Goal: Communication & Community: Answer question/provide support

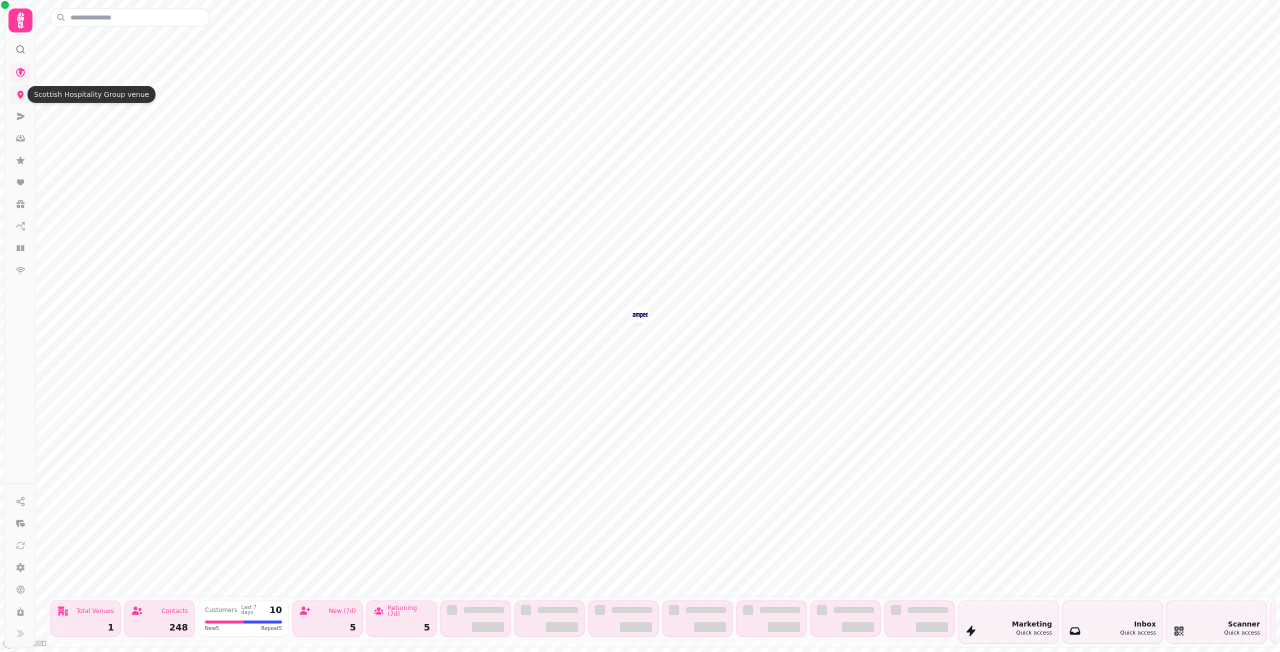
click at [26, 97] on link at bounding box center [20, 94] width 20 height 20
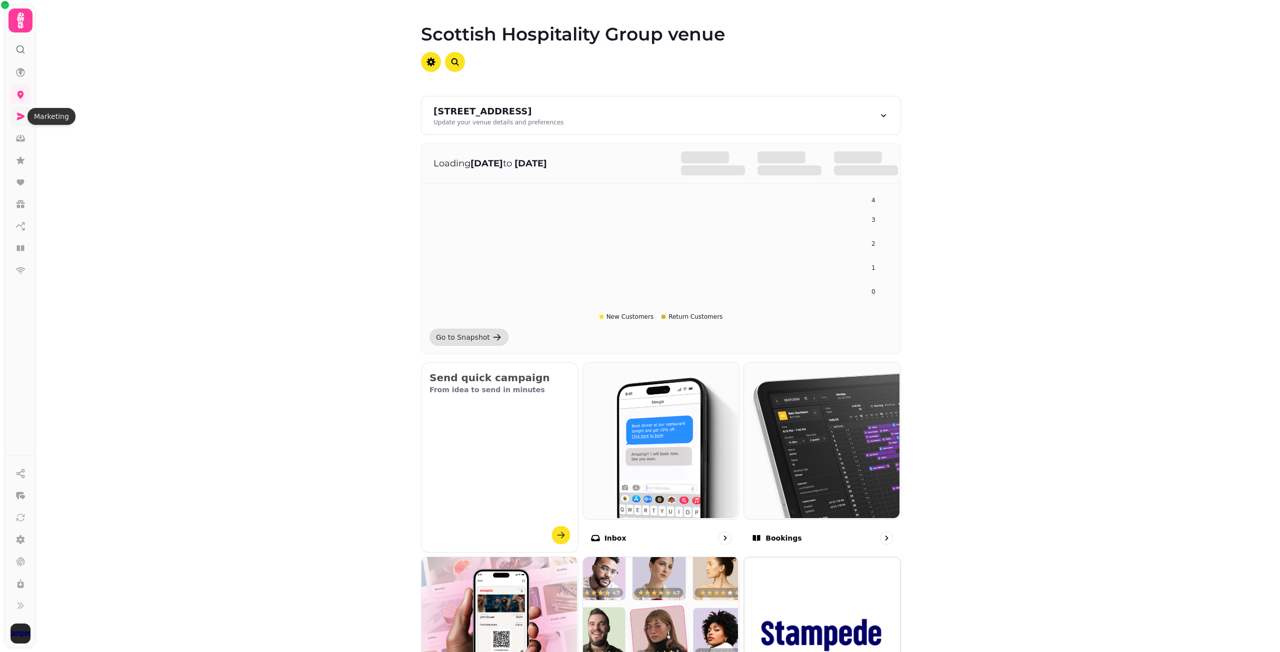
click at [18, 116] on icon at bounding box center [20, 116] width 10 height 10
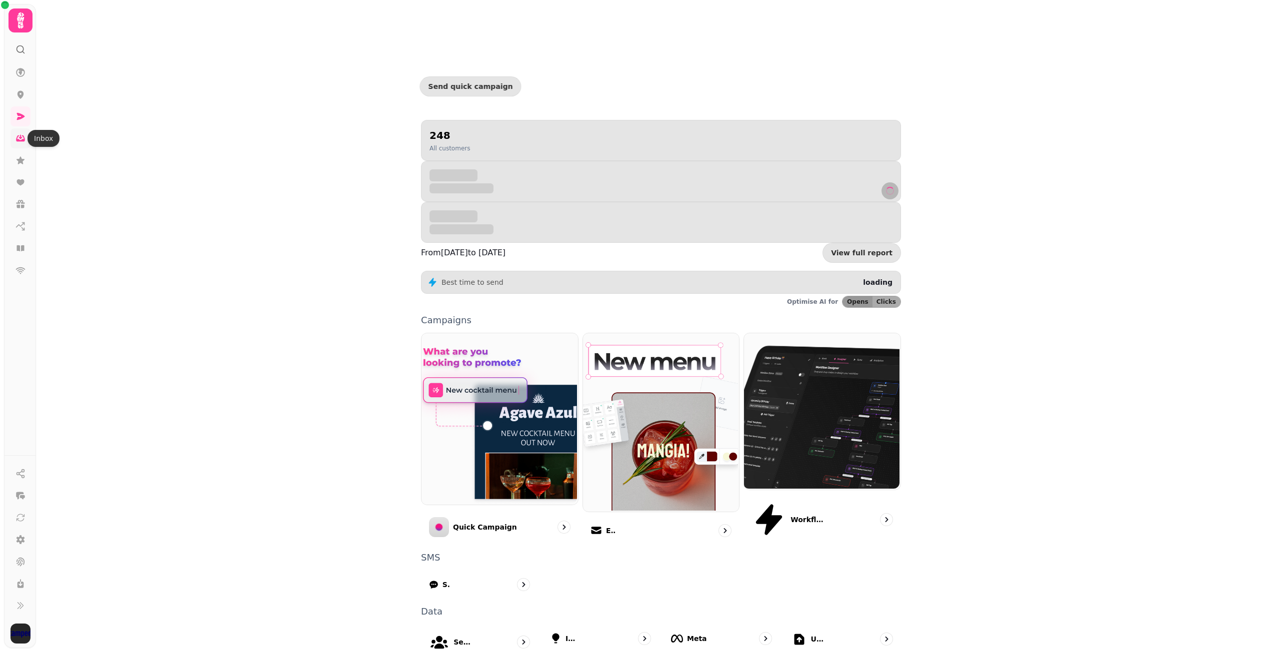
click at [20, 139] on icon at bounding box center [20, 138] width 10 height 10
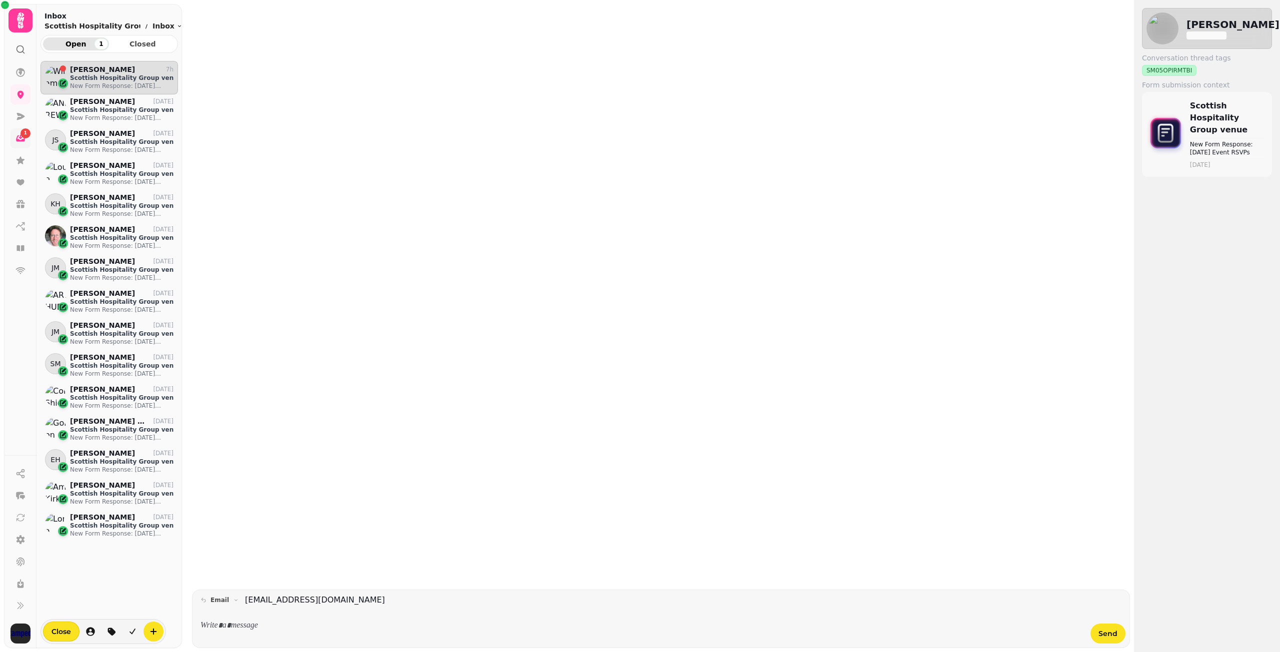
scroll to position [568, 130]
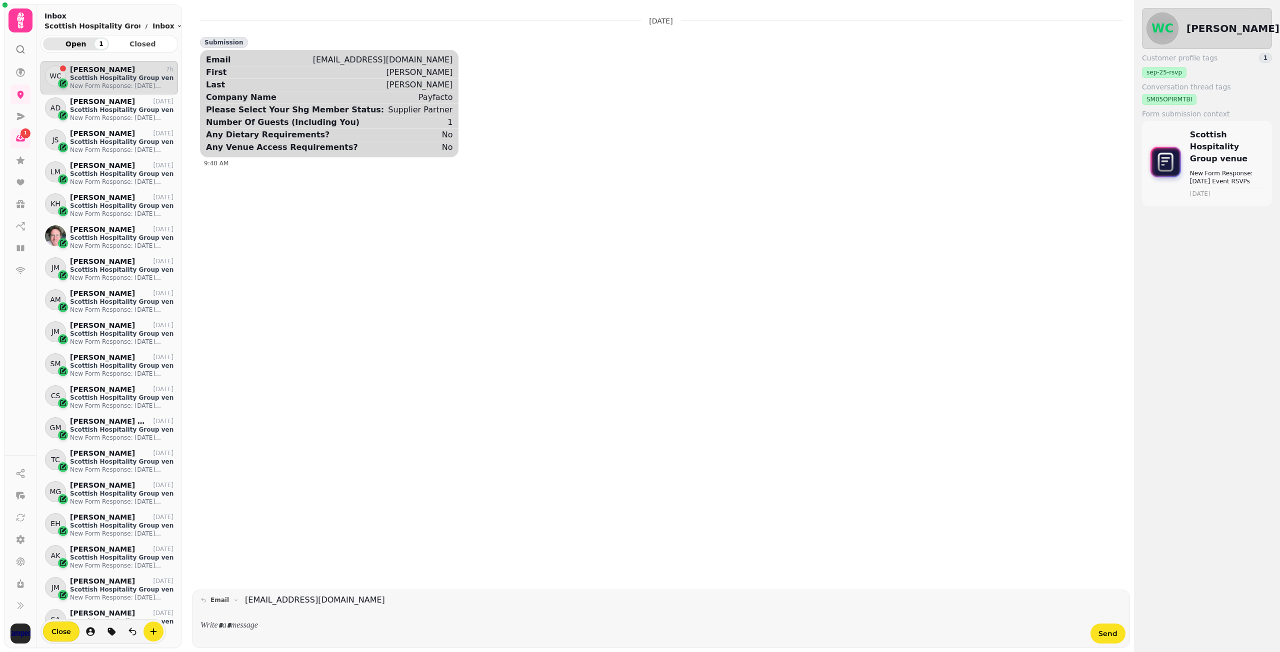
click at [324, 615] on div at bounding box center [642, 625] width 884 height 27
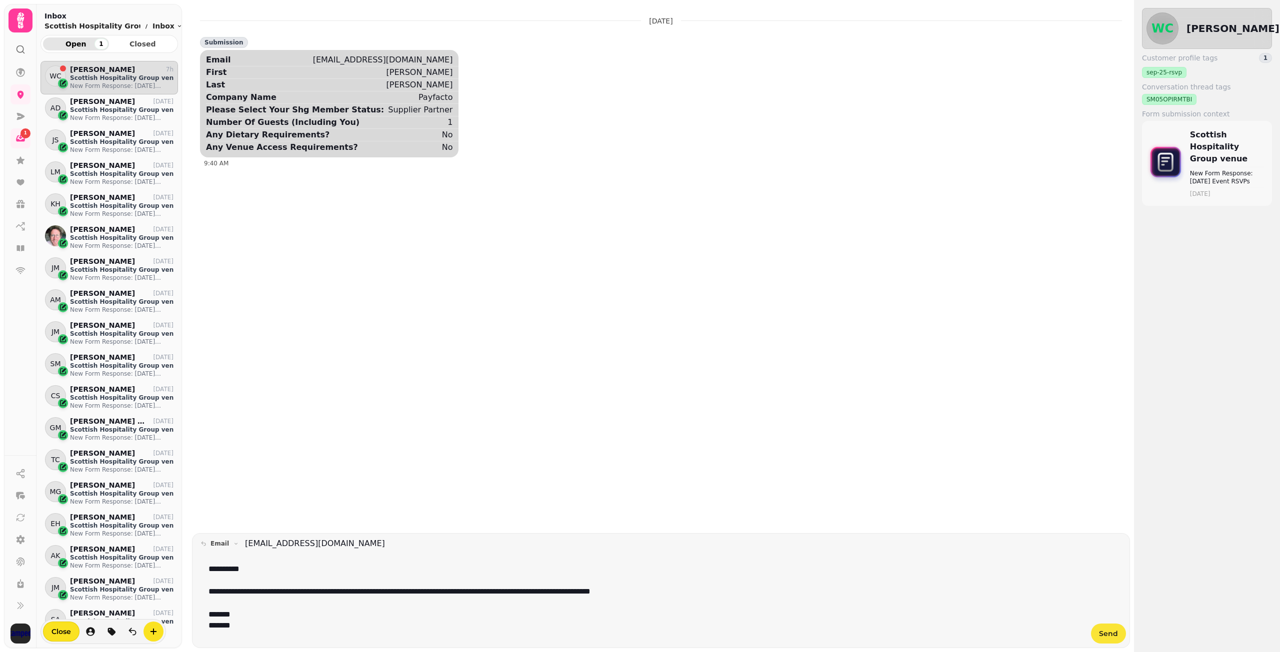
click at [1111, 630] on span "Send" at bounding box center [1108, 633] width 19 height 7
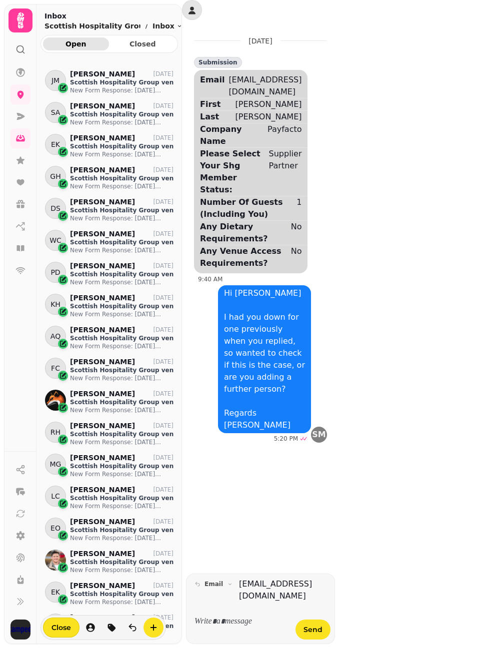
scroll to position [550, 0]
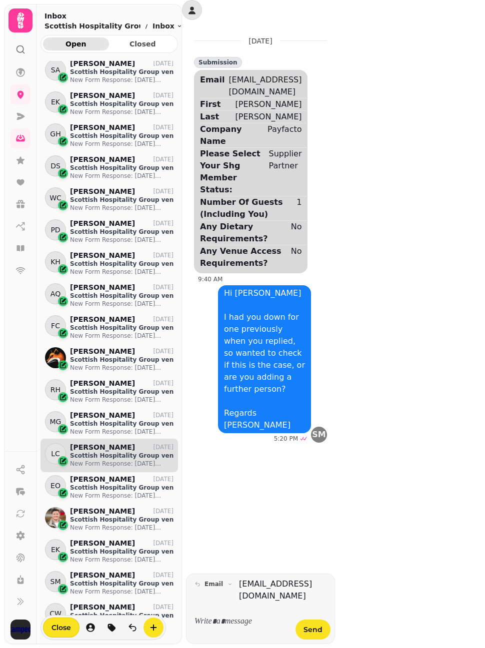
click at [100, 462] on p "New Form Response: [DATE] Event RSVPs" at bounding box center [121, 464] width 103 height 8
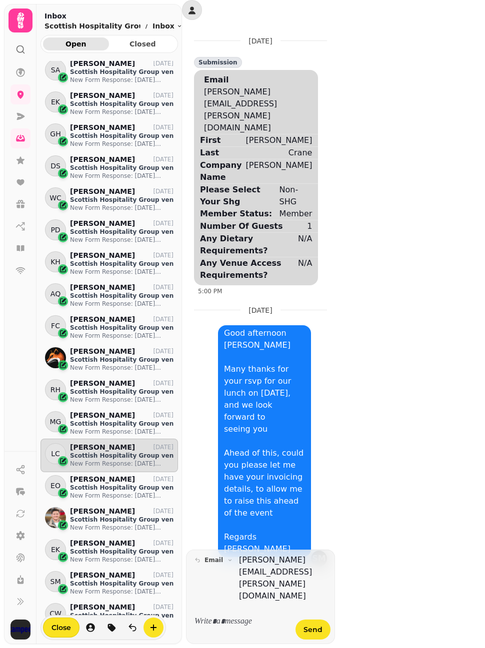
click at [263, 624] on p at bounding box center [241, 621] width 79 height 11
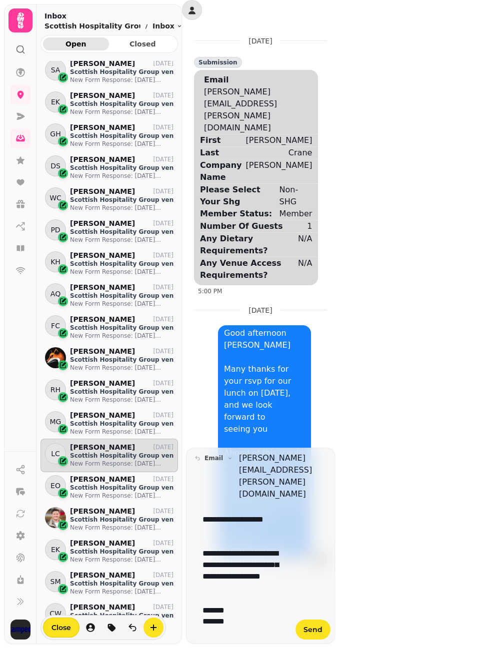
click at [274, 585] on p "**********" at bounding box center [240, 570] width 77 height 45
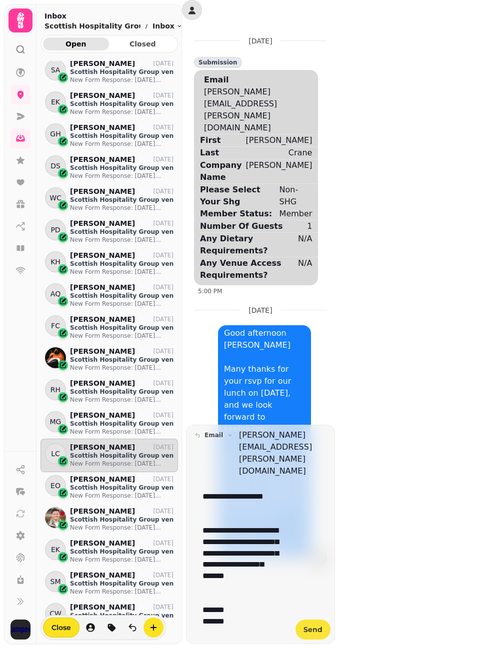
click at [314, 630] on span "Send" at bounding box center [312, 629] width 19 height 7
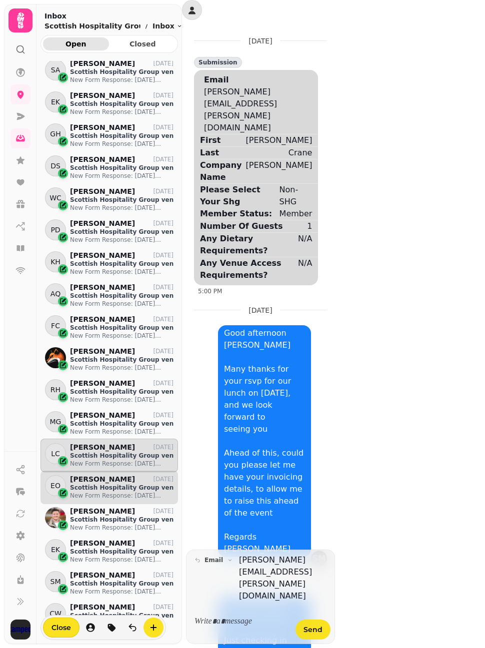
click at [103, 492] on p "New Form Response: [DATE] Event RSVPs" at bounding box center [121, 496] width 103 height 8
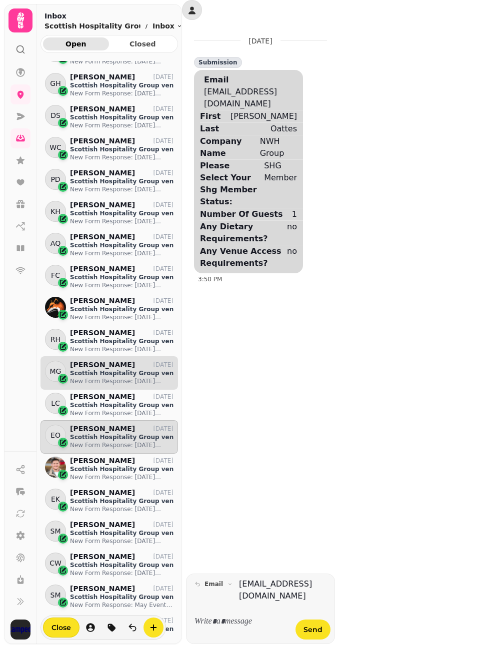
scroll to position [650, 0]
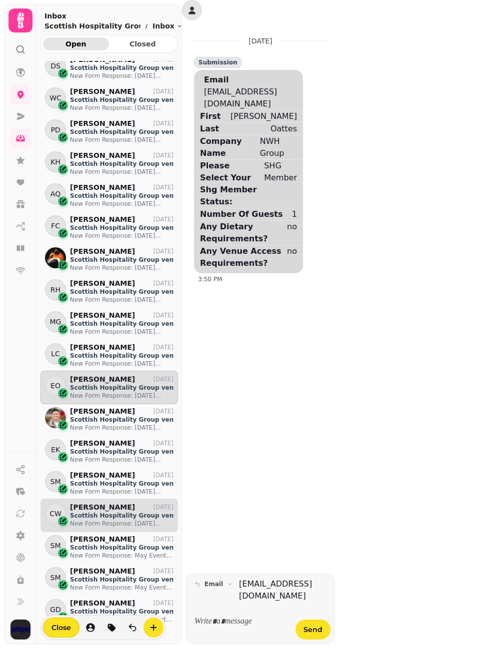
click at [103, 520] on p "New Form Response: [DATE] Event RSVPs" at bounding box center [121, 524] width 103 height 8
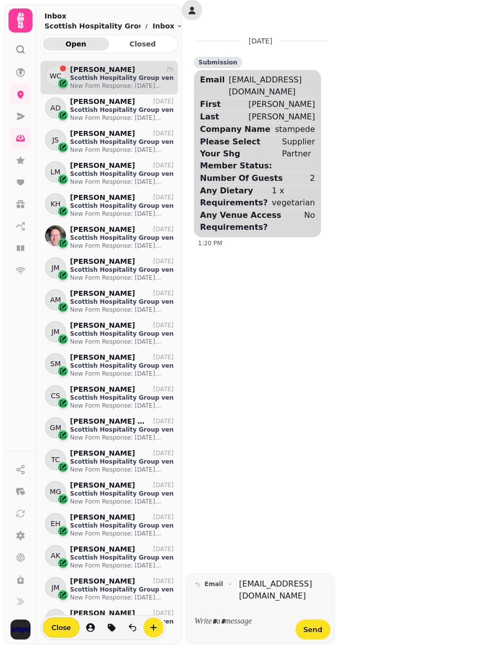
click at [89, 86] on p "New Form Response: [DATE] Event RSVPs" at bounding box center [121, 86] width 103 height 8
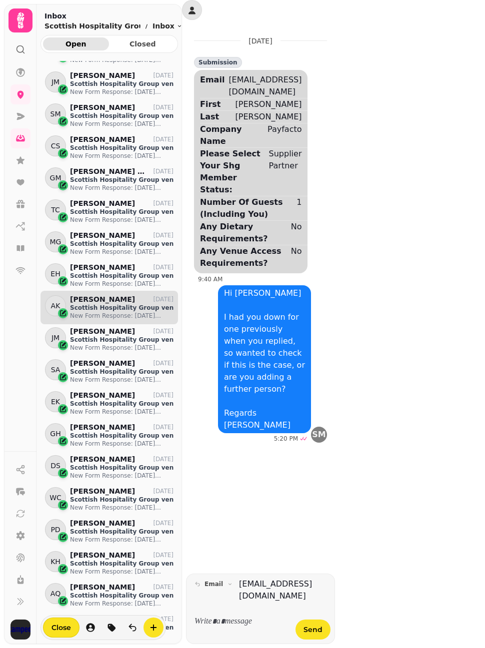
scroll to position [350, 0]
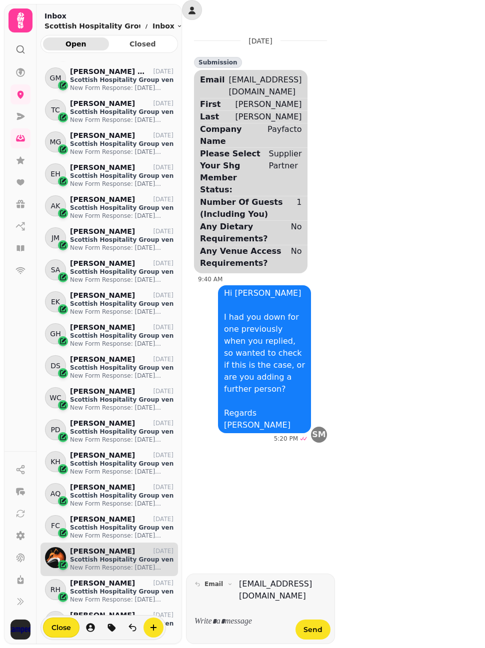
click at [107, 554] on p "[PERSON_NAME]" at bounding box center [102, 551] width 65 height 8
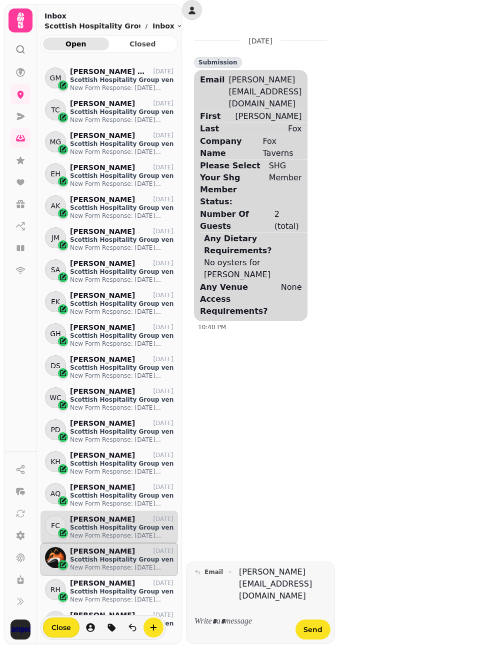
click at [105, 521] on p "[PERSON_NAME]" at bounding box center [102, 519] width 65 height 8
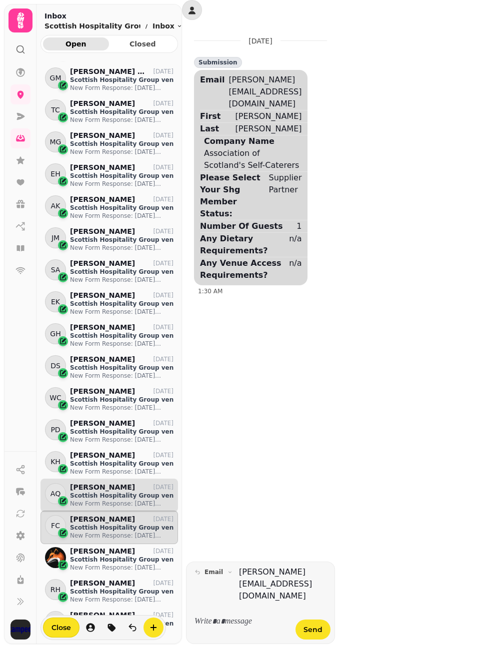
click at [105, 503] on p "New Form Response: [DATE] Event RSVPs" at bounding box center [121, 504] width 103 height 8
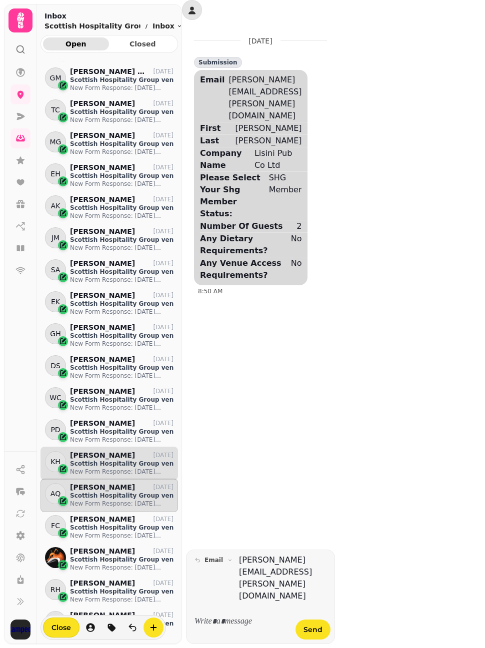
click at [107, 467] on p "Scottish Hospitality Group venue" at bounding box center [121, 464] width 103 height 8
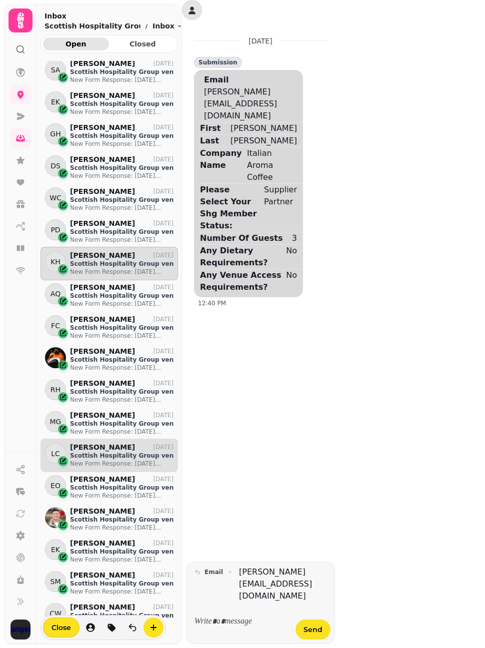
scroll to position [500, 0]
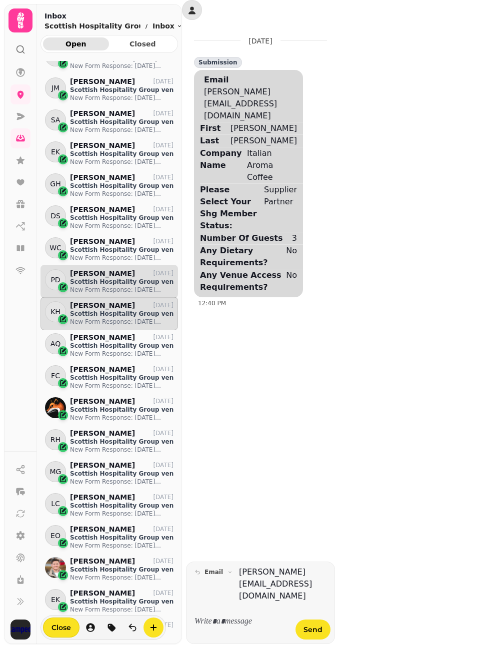
click at [117, 291] on p "New Form Response: [DATE] Event RSVPs" at bounding box center [121, 290] width 103 height 8
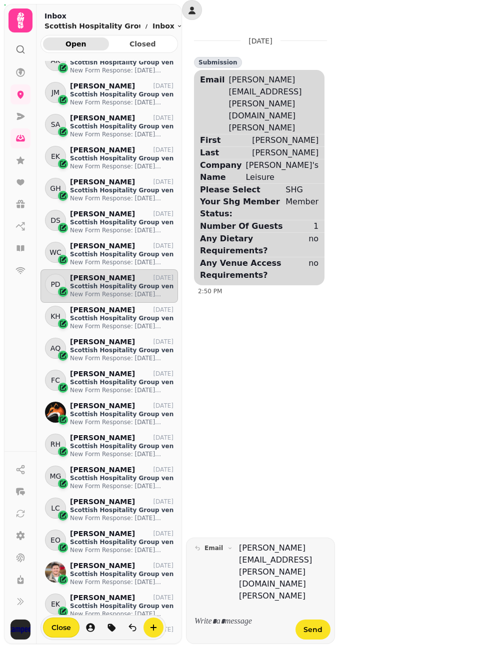
scroll to position [450, 0]
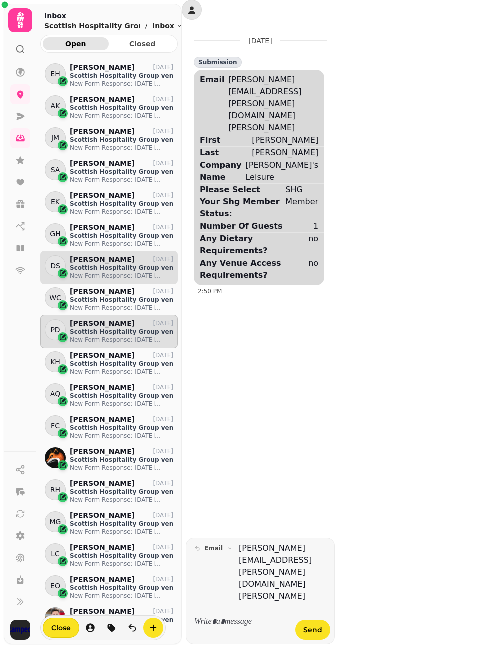
click at [96, 269] on p "Scottish Hospitality Group venue" at bounding box center [121, 268] width 103 height 8
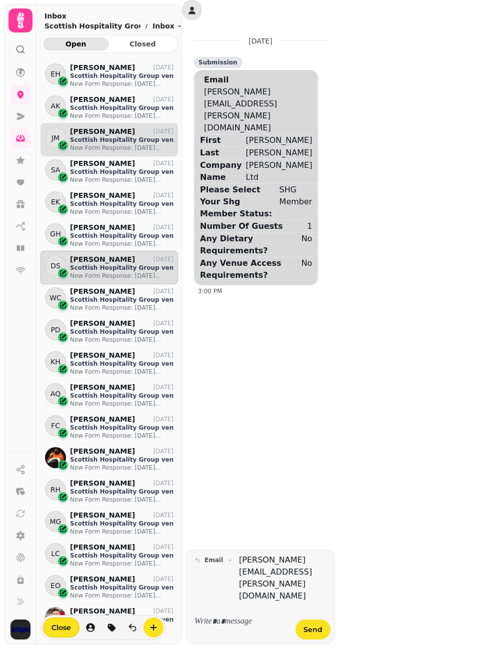
click at [110, 140] on p "Scottish Hospitality Group venue" at bounding box center [121, 140] width 103 height 8
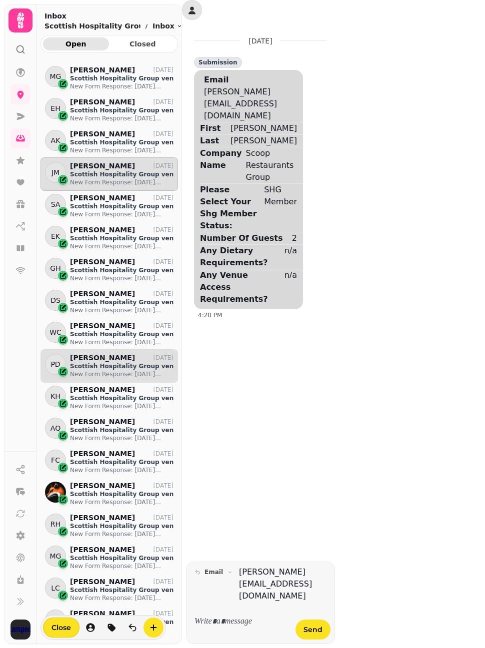
scroll to position [400, 0]
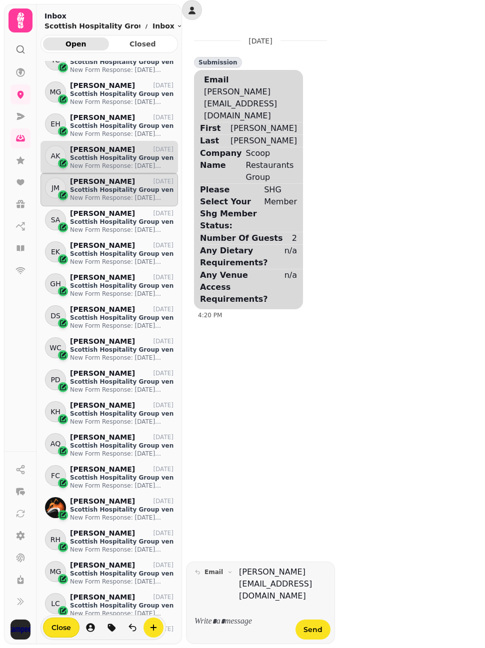
click at [121, 162] on p "New Form Response: [DATE] Event RSVPs" at bounding box center [121, 166] width 103 height 8
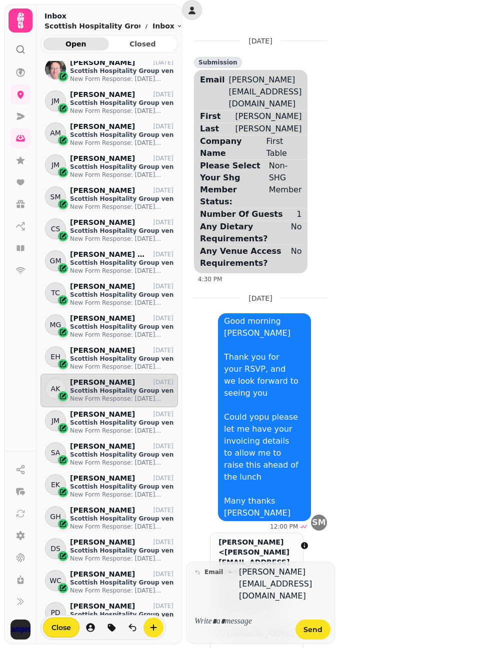
scroll to position [150, 0]
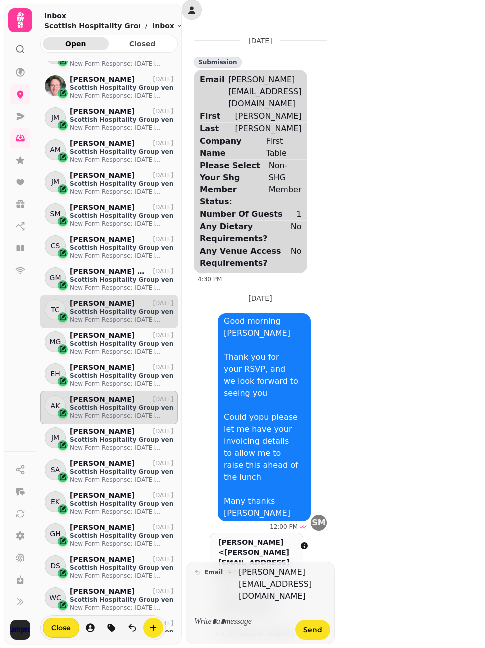
click at [100, 308] on p "Scottish Hospitality Group venue" at bounding box center [121, 312] width 103 height 8
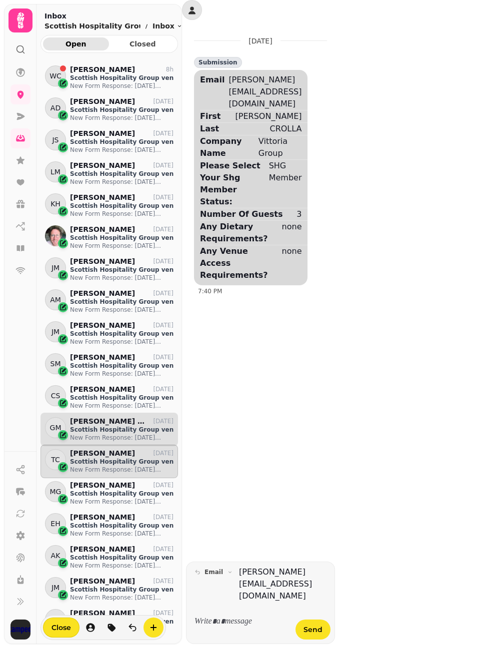
click at [108, 424] on p "[PERSON_NAME] MBE" at bounding box center [108, 421] width 77 height 8
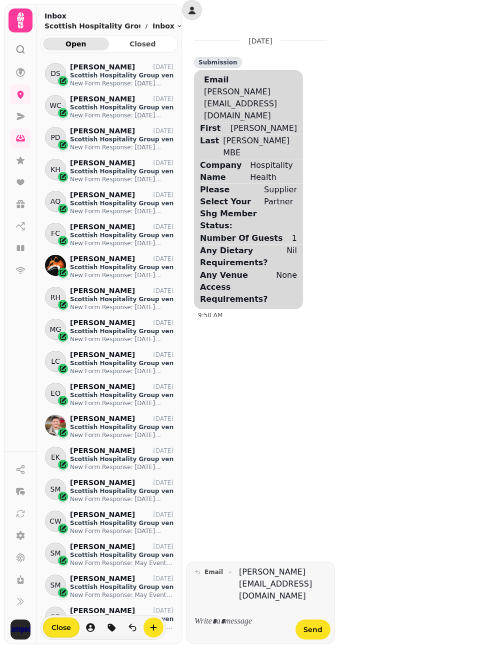
scroll to position [650, 0]
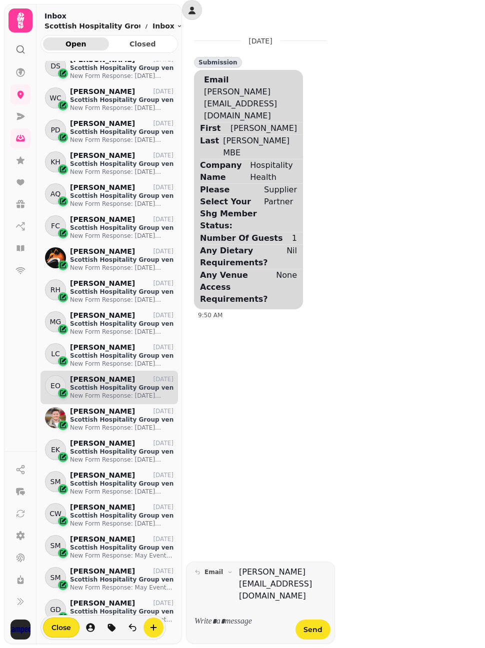
click at [118, 389] on p "Scottish Hospitality Group venue" at bounding box center [121, 388] width 103 height 8
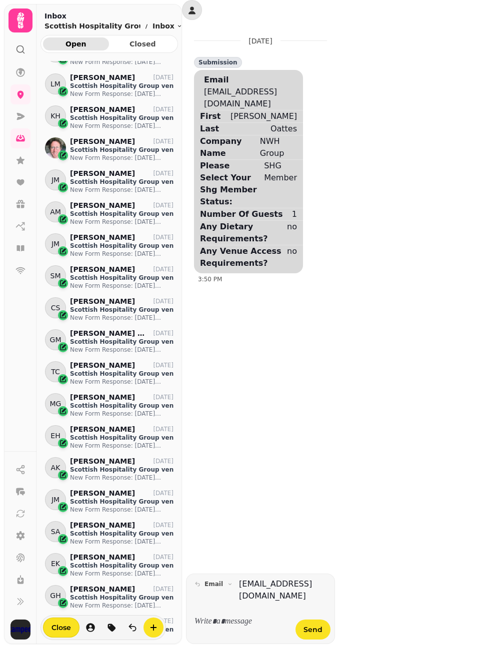
scroll to position [50, 0]
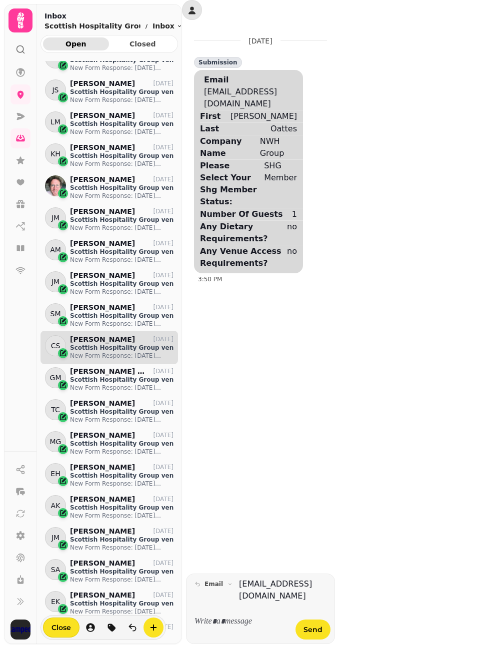
click at [113, 344] on p "Scottish Hospitality Group venue" at bounding box center [121, 348] width 103 height 8
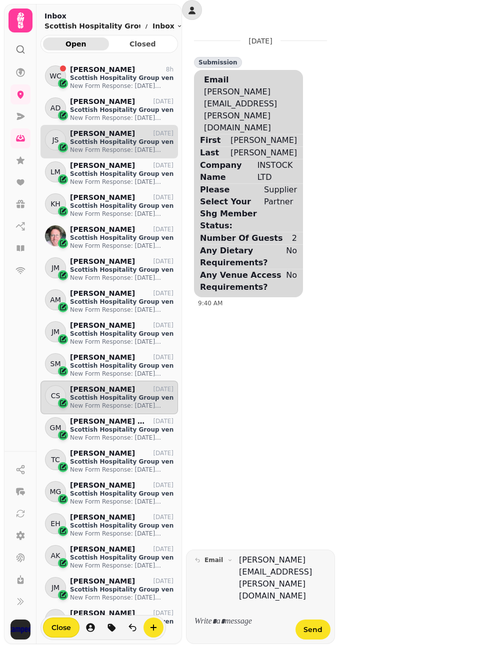
click at [94, 150] on p "New Form Response: [DATE] Event RSVPs" at bounding box center [121, 150] width 103 height 8
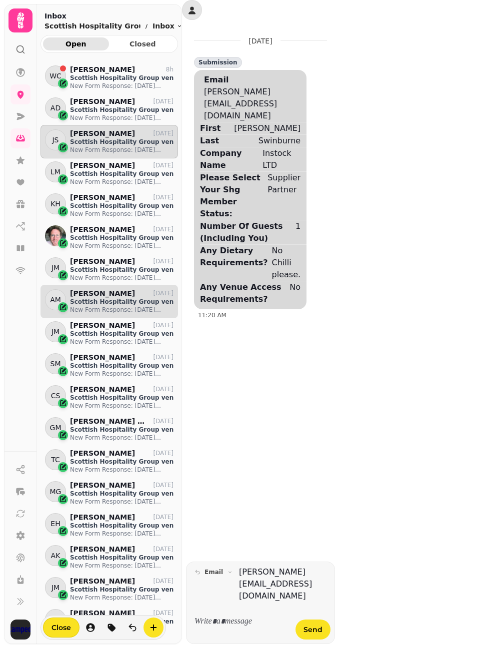
click at [96, 290] on p "[PERSON_NAME]" at bounding box center [102, 293] width 65 height 8
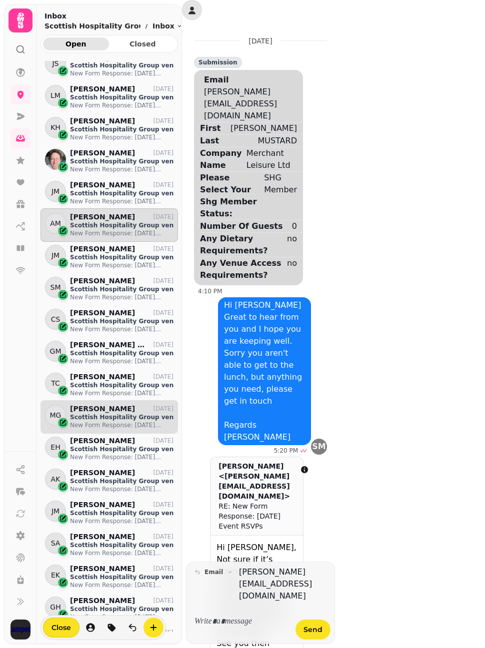
scroll to position [100, 0]
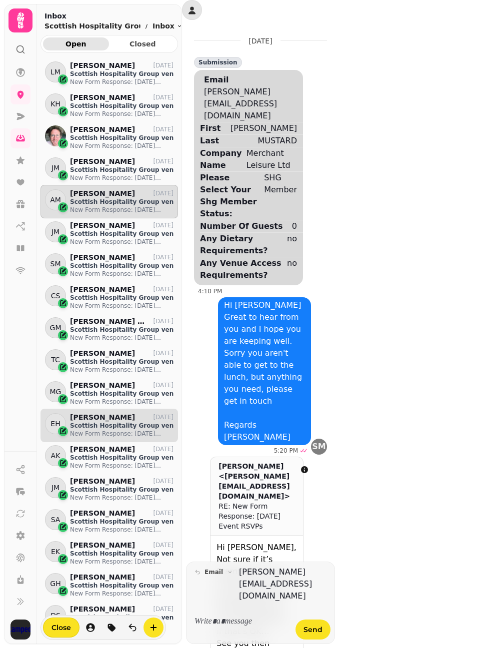
click at [97, 426] on p "Scottish Hospitality Group venue" at bounding box center [121, 426] width 103 height 8
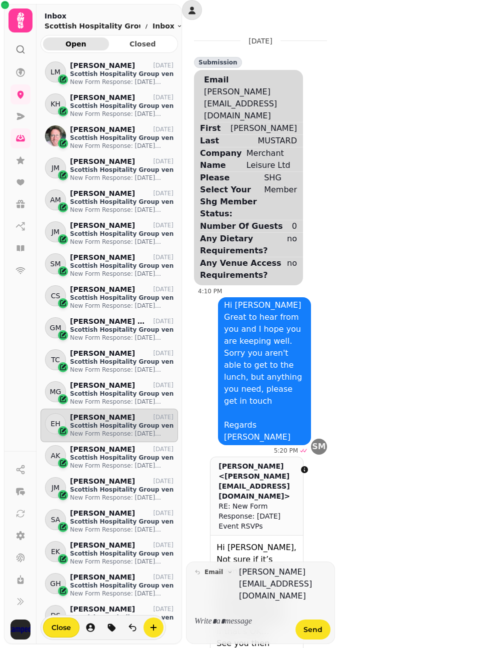
click at [116, 422] on p "Scottish Hospitality Group venue" at bounding box center [121, 426] width 103 height 8
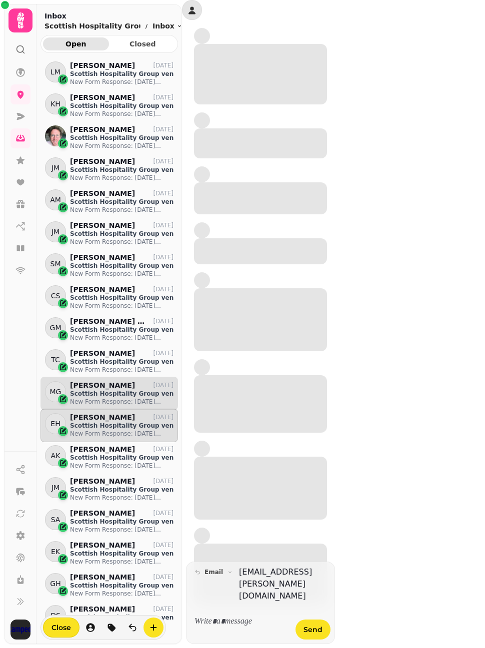
click at [115, 401] on p "New Form Response: [DATE] Event RSVPs" at bounding box center [121, 402] width 103 height 8
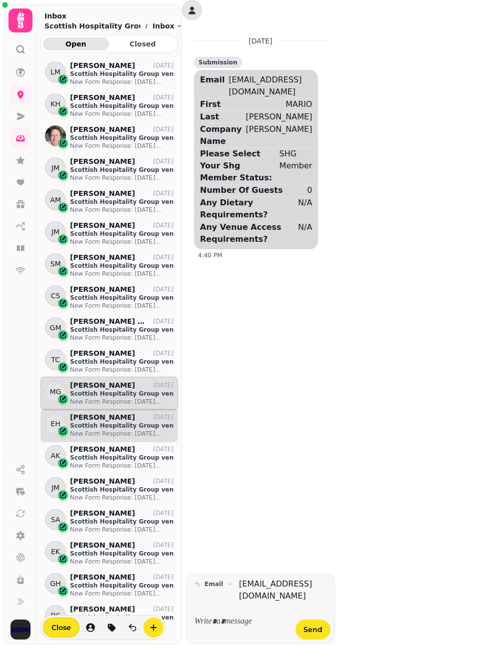
click at [116, 425] on p "Scottish Hospitality Group venue" at bounding box center [121, 426] width 103 height 8
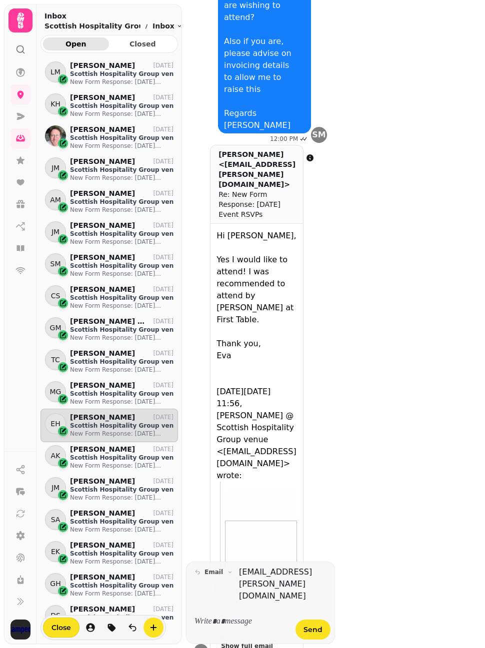
scroll to position [480, 0]
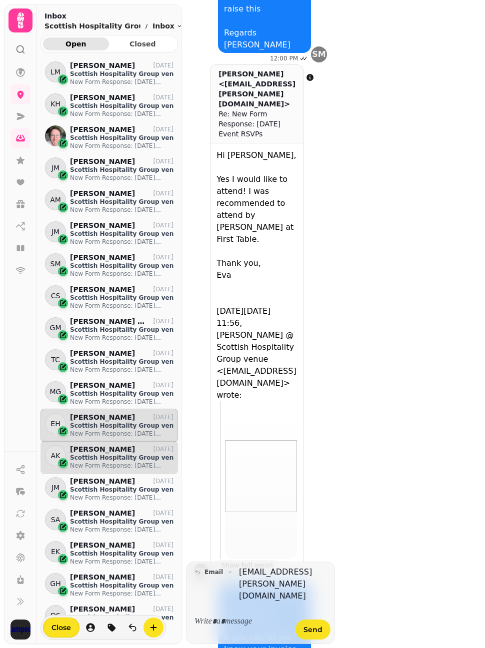
click at [101, 454] on p "Scottish Hospitality Group venue" at bounding box center [121, 458] width 103 height 8
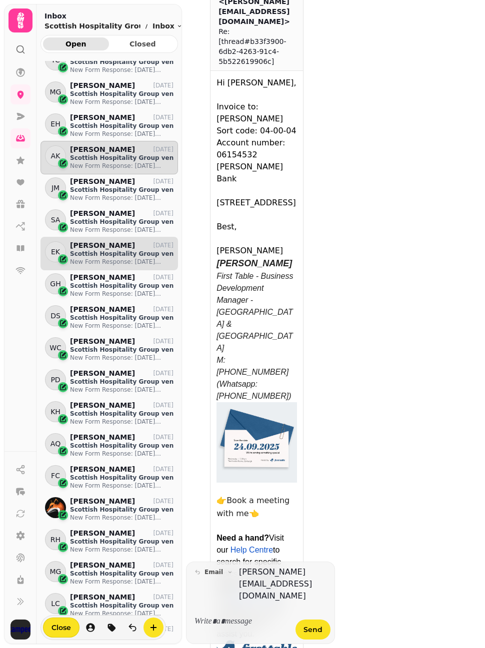
scroll to position [550, 0]
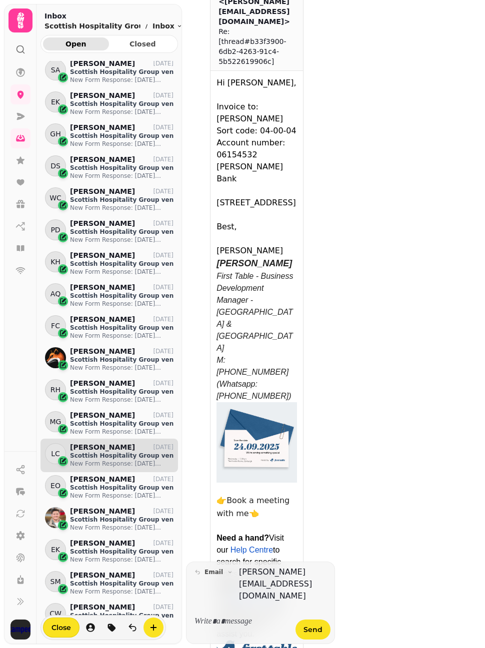
click at [108, 457] on p "Scottish Hospitality Group venue" at bounding box center [121, 456] width 103 height 8
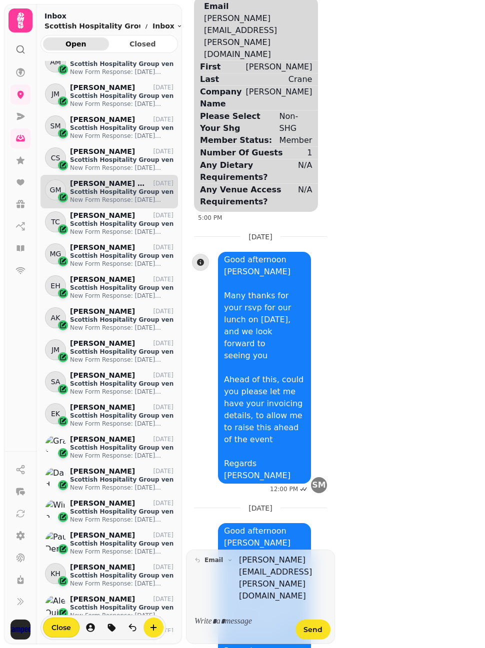
scroll to position [250, 0]
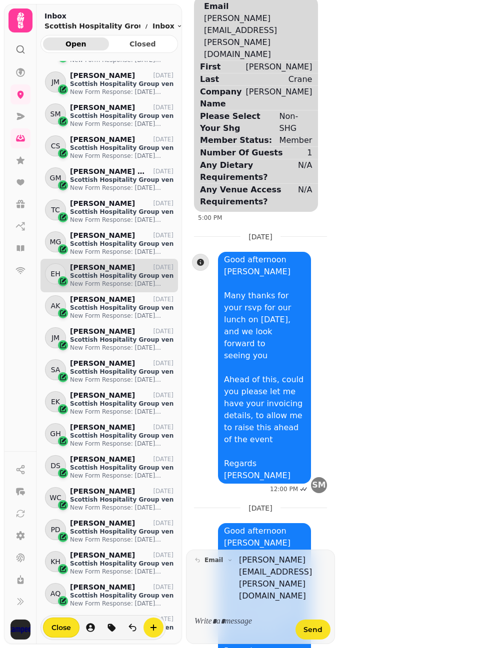
click at [106, 276] on p "Scottish Hospitality Group venue" at bounding box center [121, 276] width 103 height 8
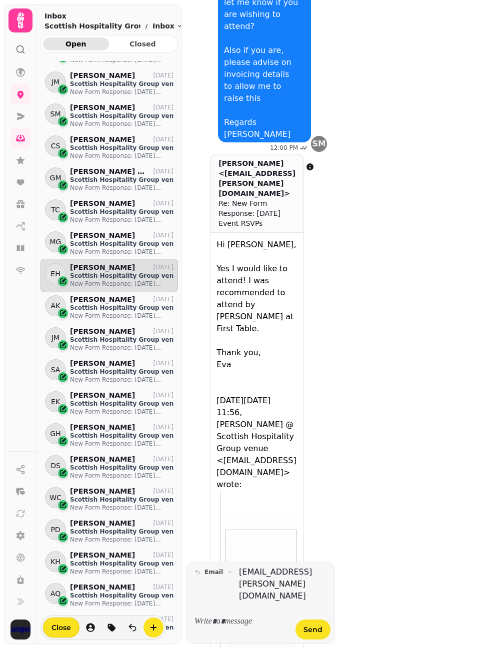
scroll to position [480, 0]
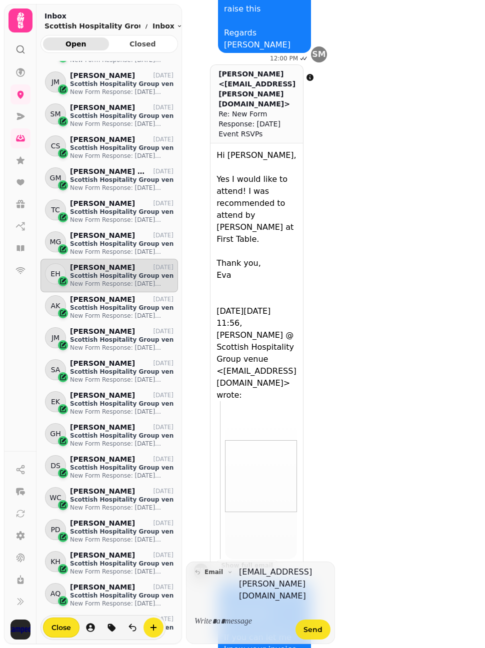
click at [257, 618] on p at bounding box center [241, 621] width 79 height 11
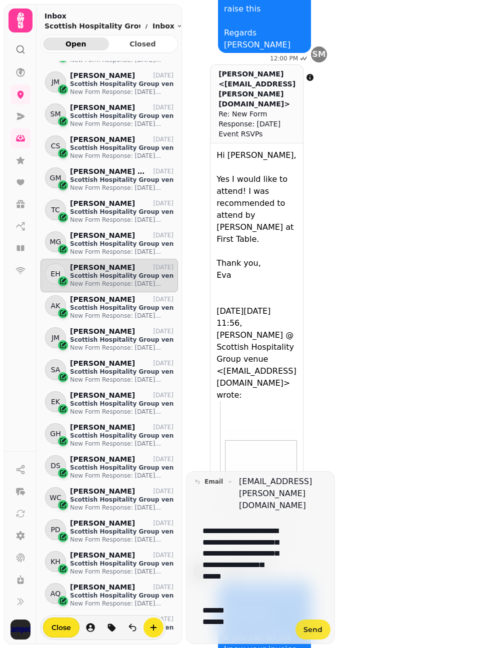
click at [303, 625] on button "Send" at bounding box center [312, 630] width 35 height 20
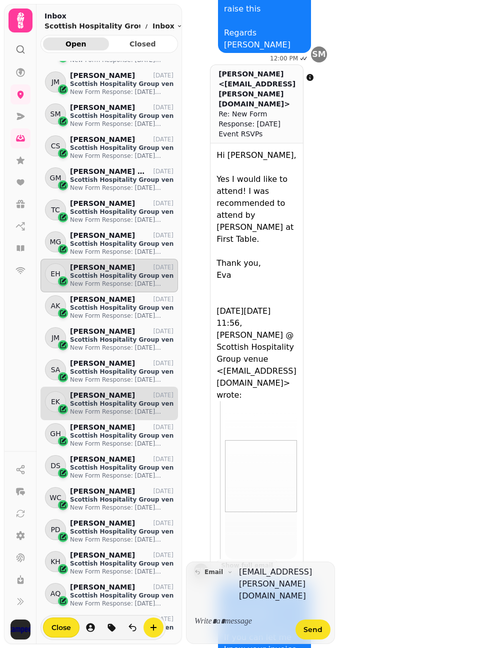
click at [92, 409] on p "New Form Response: [DATE] Event RSVPs" at bounding box center [121, 412] width 103 height 8
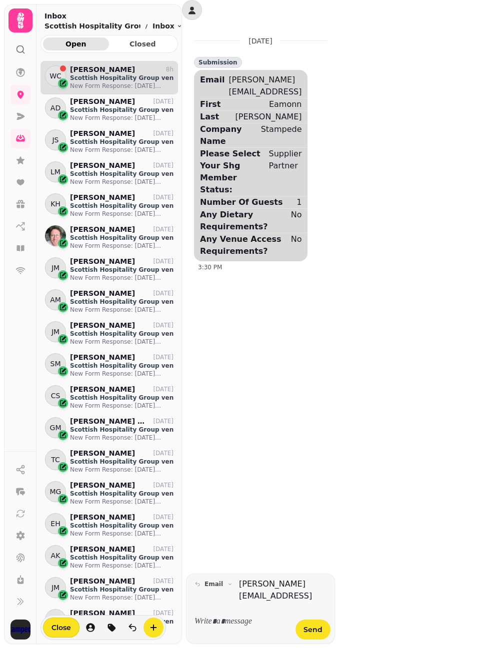
click at [113, 75] on p "Scottish Hospitality Group venue" at bounding box center [121, 78] width 103 height 8
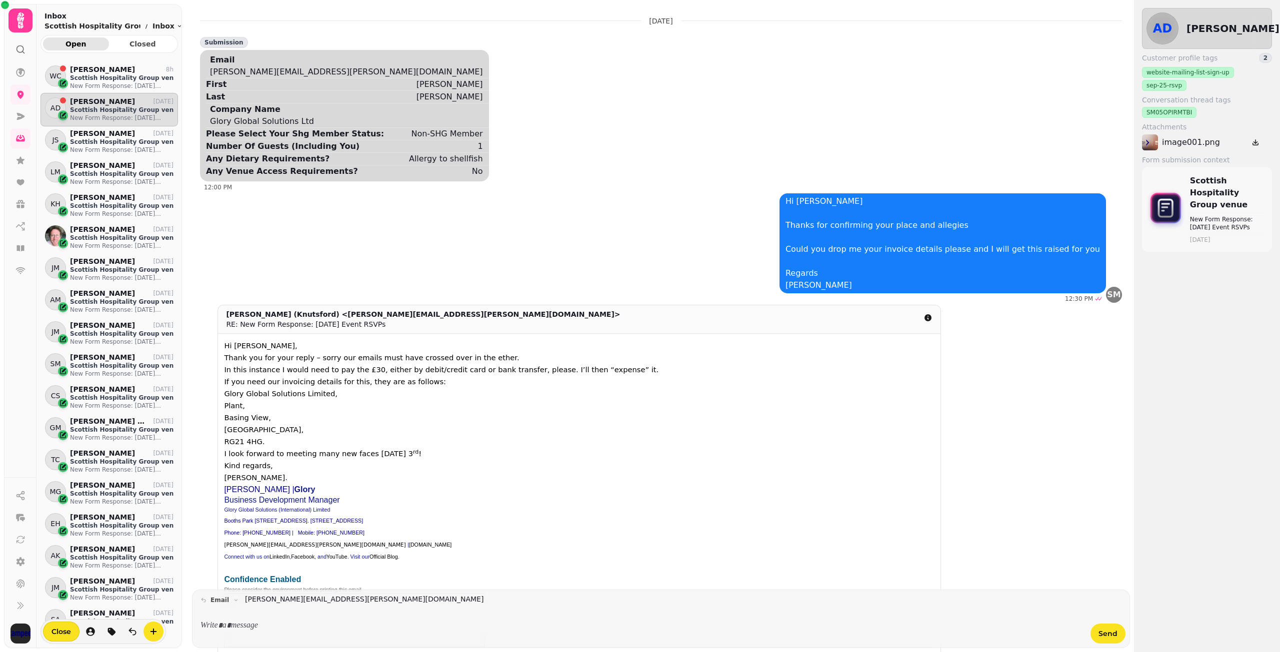
scroll to position [568, 130]
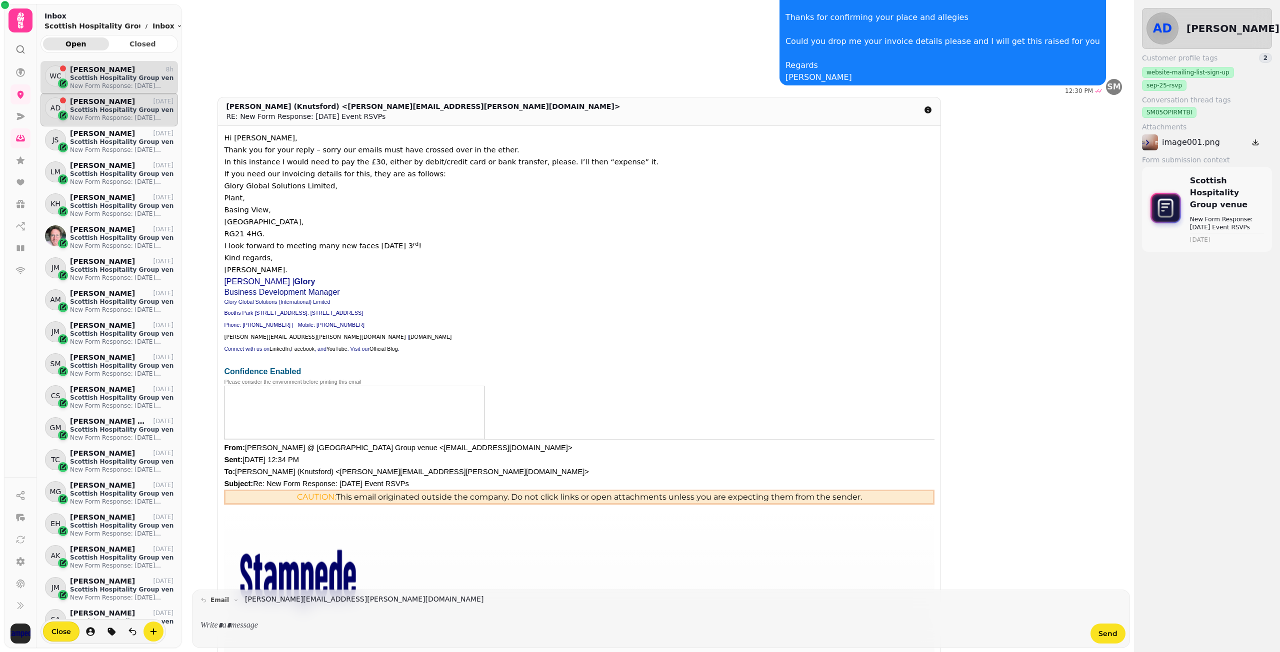
click at [91, 83] on p "New Form Response: [DATE] Event RSVPs" at bounding box center [121, 86] width 103 height 8
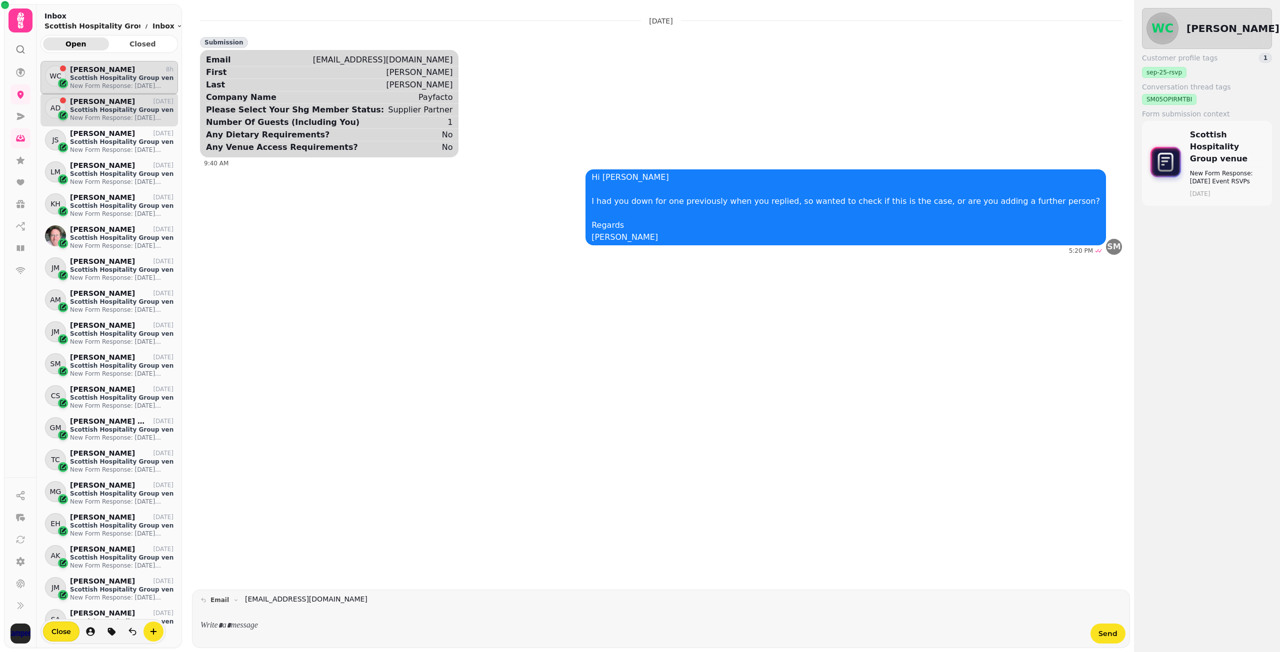
click at [97, 110] on p "Scottish Hospitality Group venue" at bounding box center [121, 110] width 103 height 8
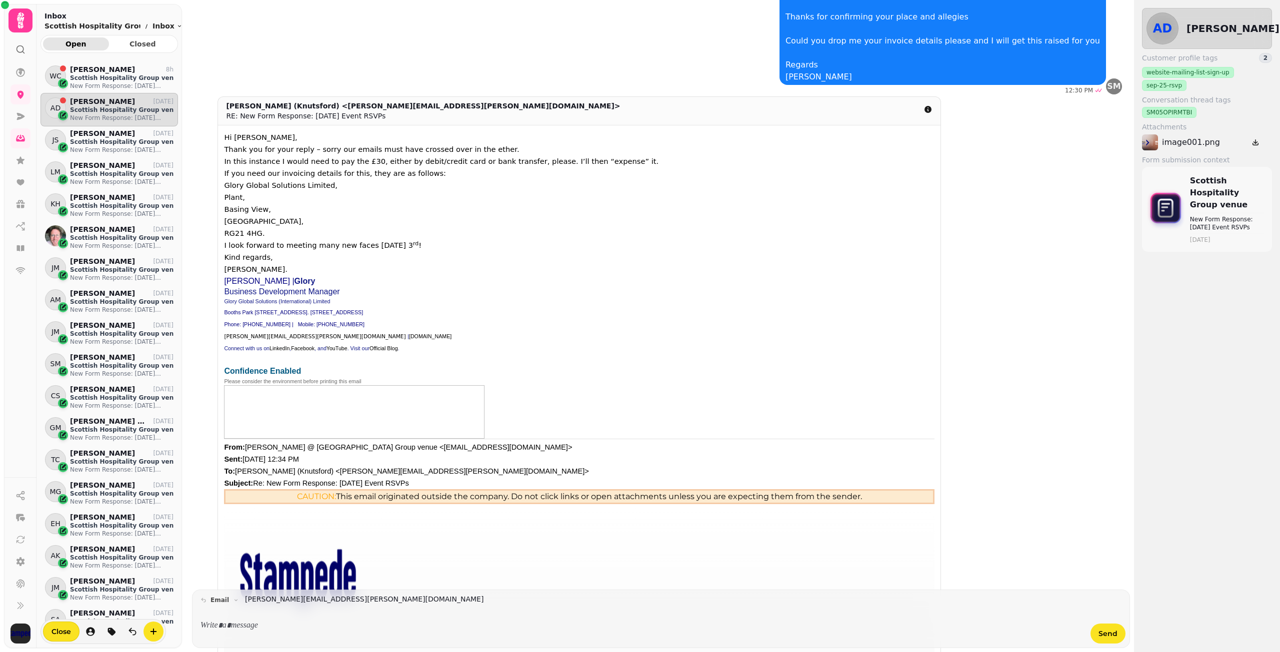
scroll to position [358, 0]
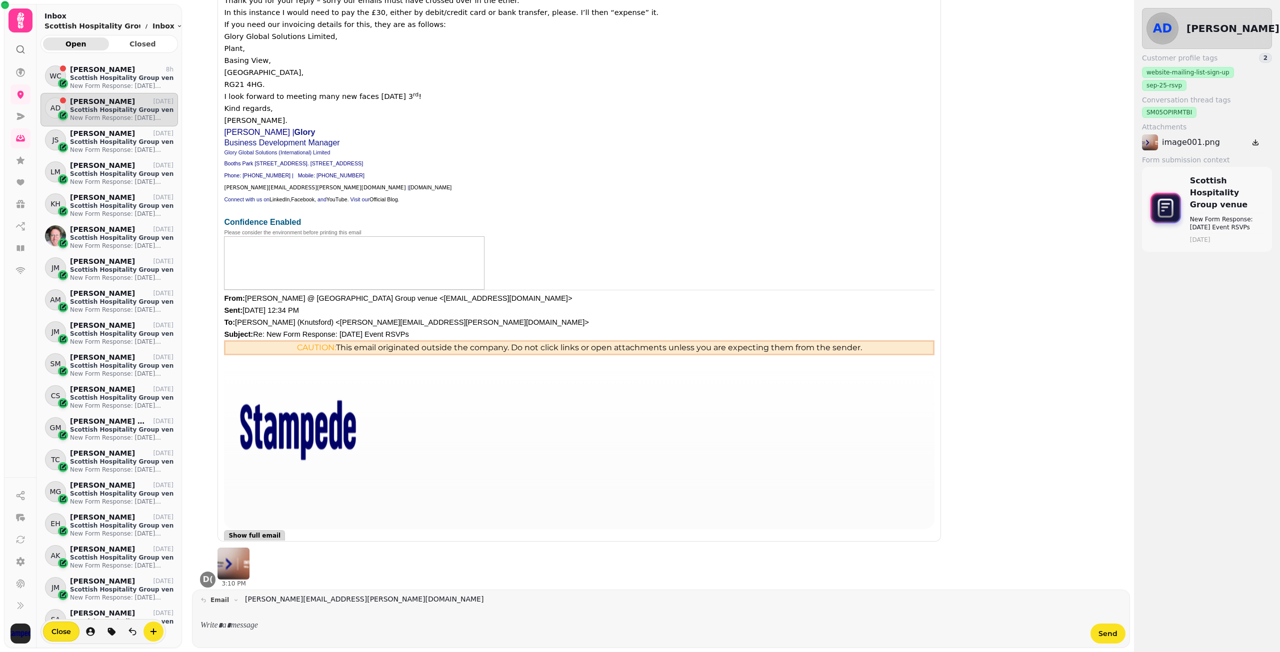
click at [262, 533] on span "Show full email" at bounding box center [254, 536] width 52 height 6
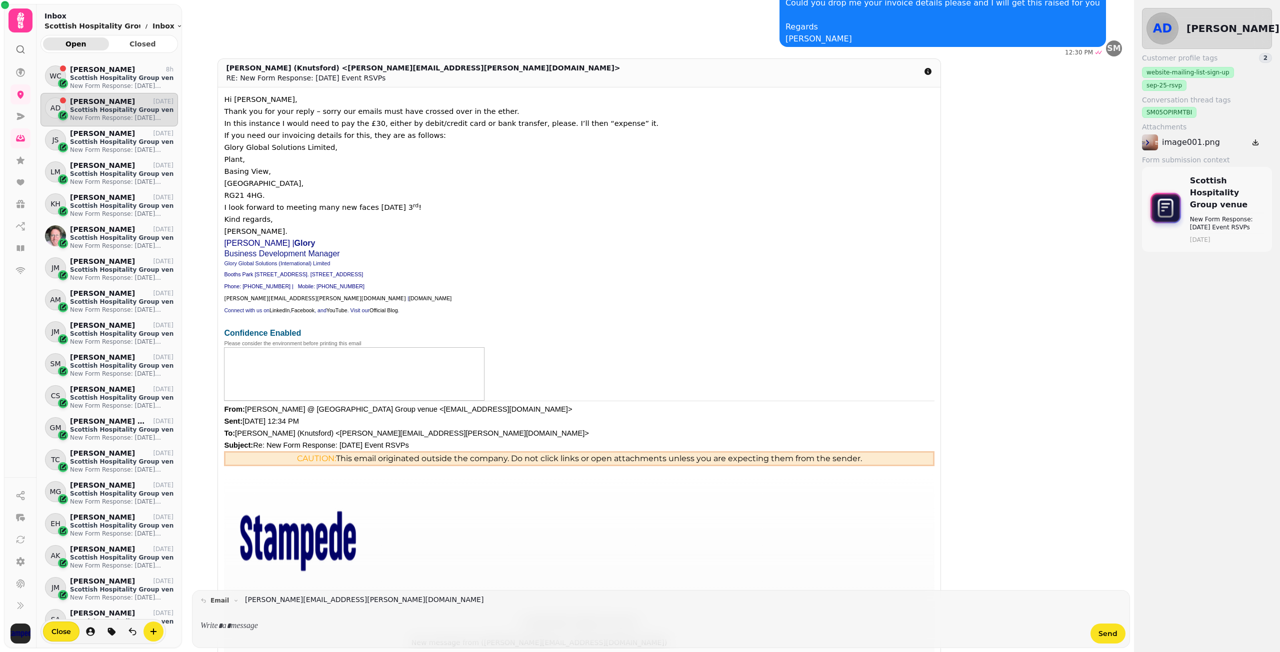
scroll to position [0, 0]
